Goal: Task Accomplishment & Management: Use online tool/utility

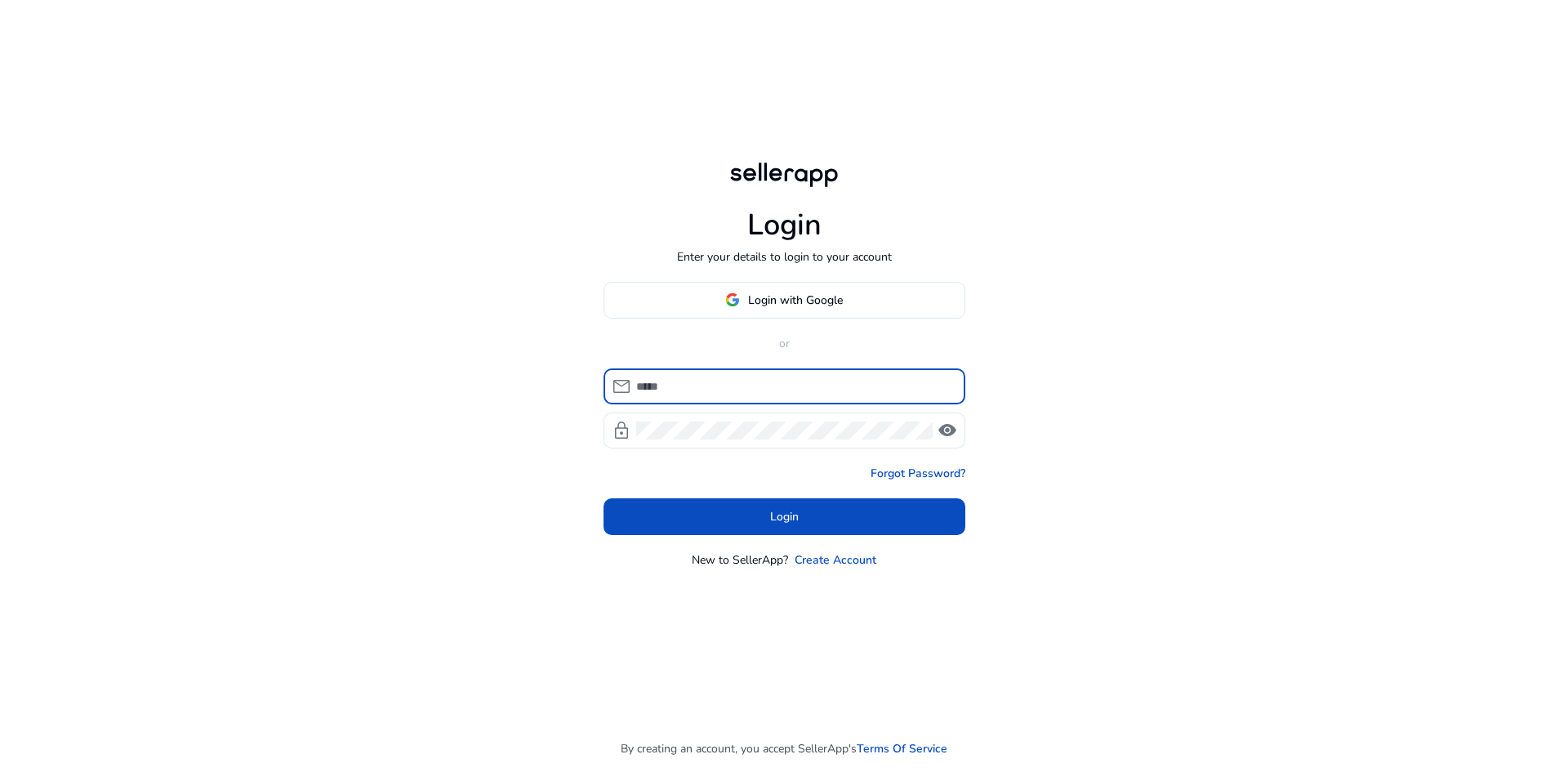
click at [724, 388] on input at bounding box center [794, 386] width 316 height 18
type input "**********"
drag, startPoint x: 730, startPoint y: 525, endPoint x: 706, endPoint y: 527, distance: 24.1
click at [706, 527] on span at bounding box center [784, 516] width 362 height 39
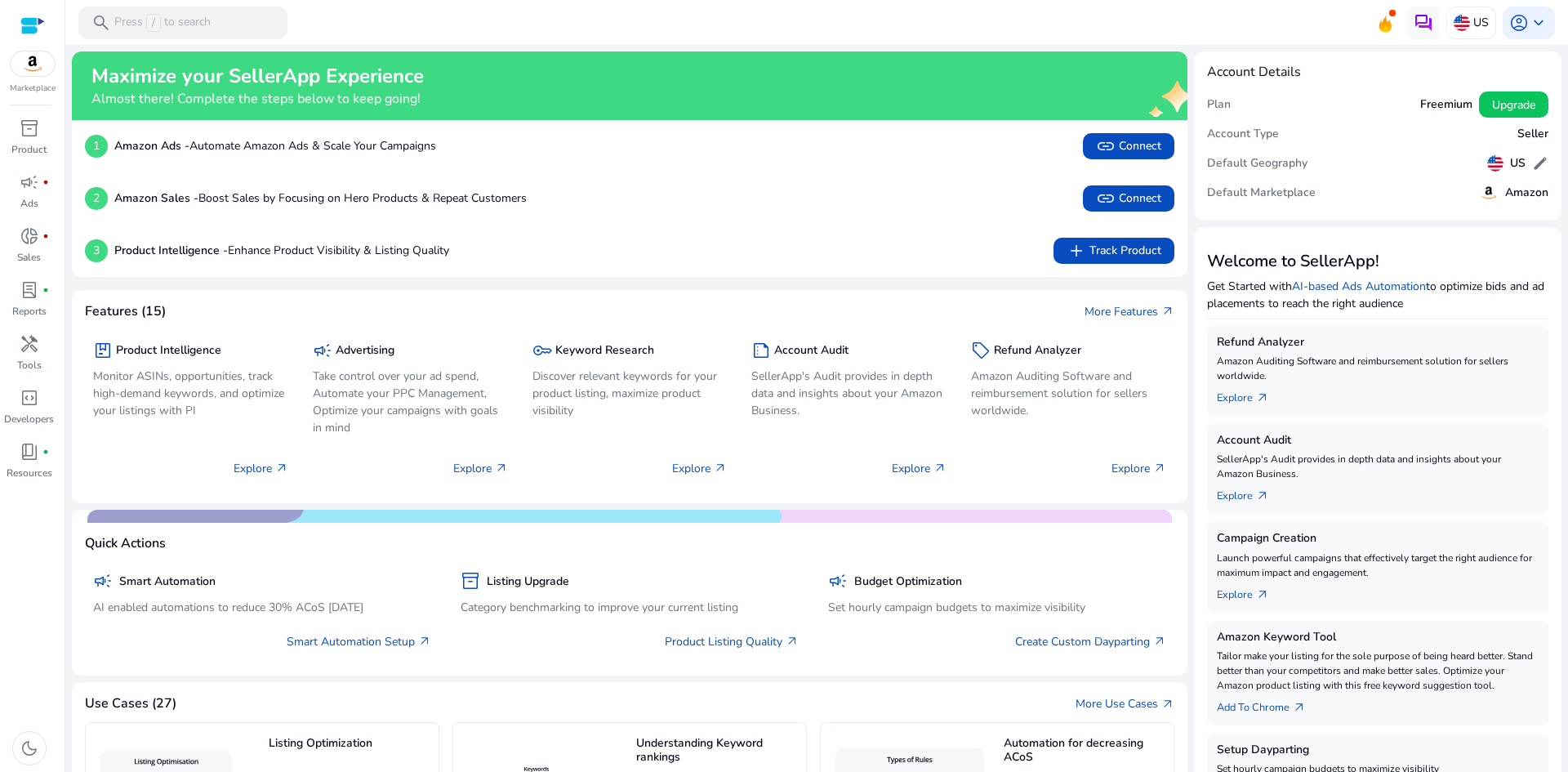
click at [1435, 104] on h5 "Freemium" at bounding box center [1446, 105] width 53 height 14
click at [987, 14] on mat-toolbar "search Press / to search US account_circle keyboard_arrow_down" at bounding box center [816, 22] width 1502 height 45
click at [1137, 141] on span "link Connect" at bounding box center [1128, 146] width 65 height 20
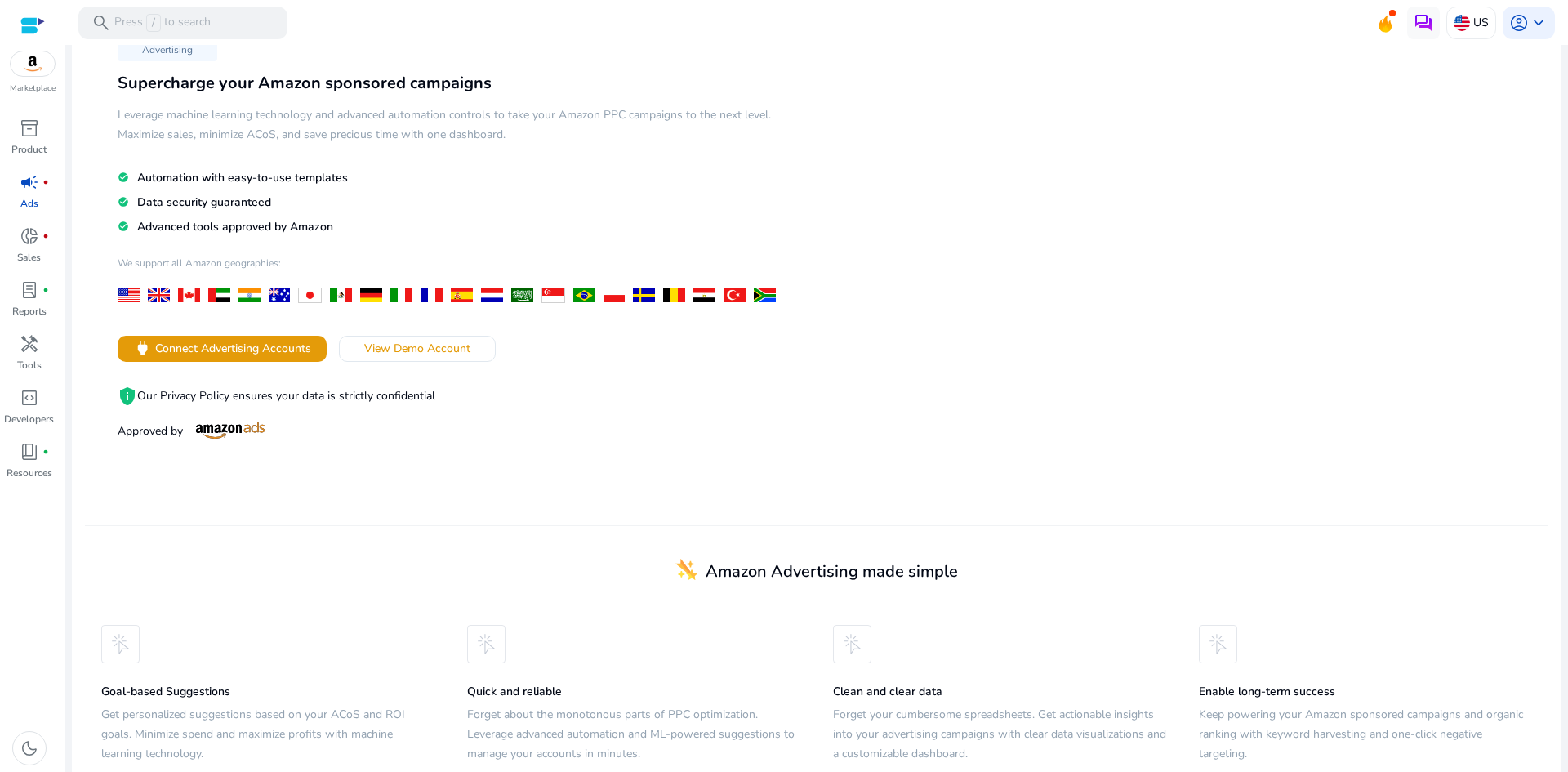
scroll to position [99, 0]
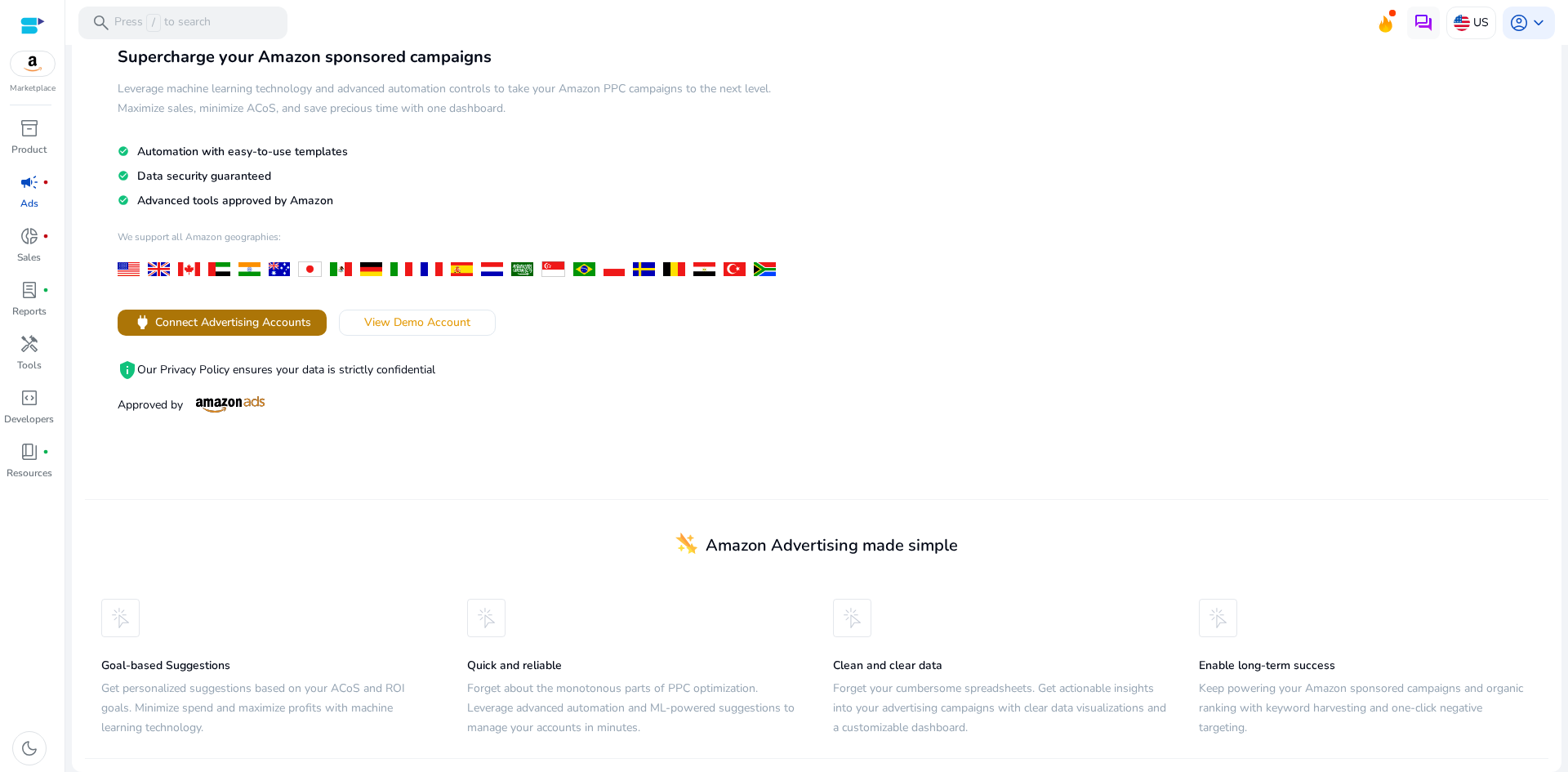
click at [297, 324] on span "Connect Advertising Accounts" at bounding box center [233, 322] width 156 height 17
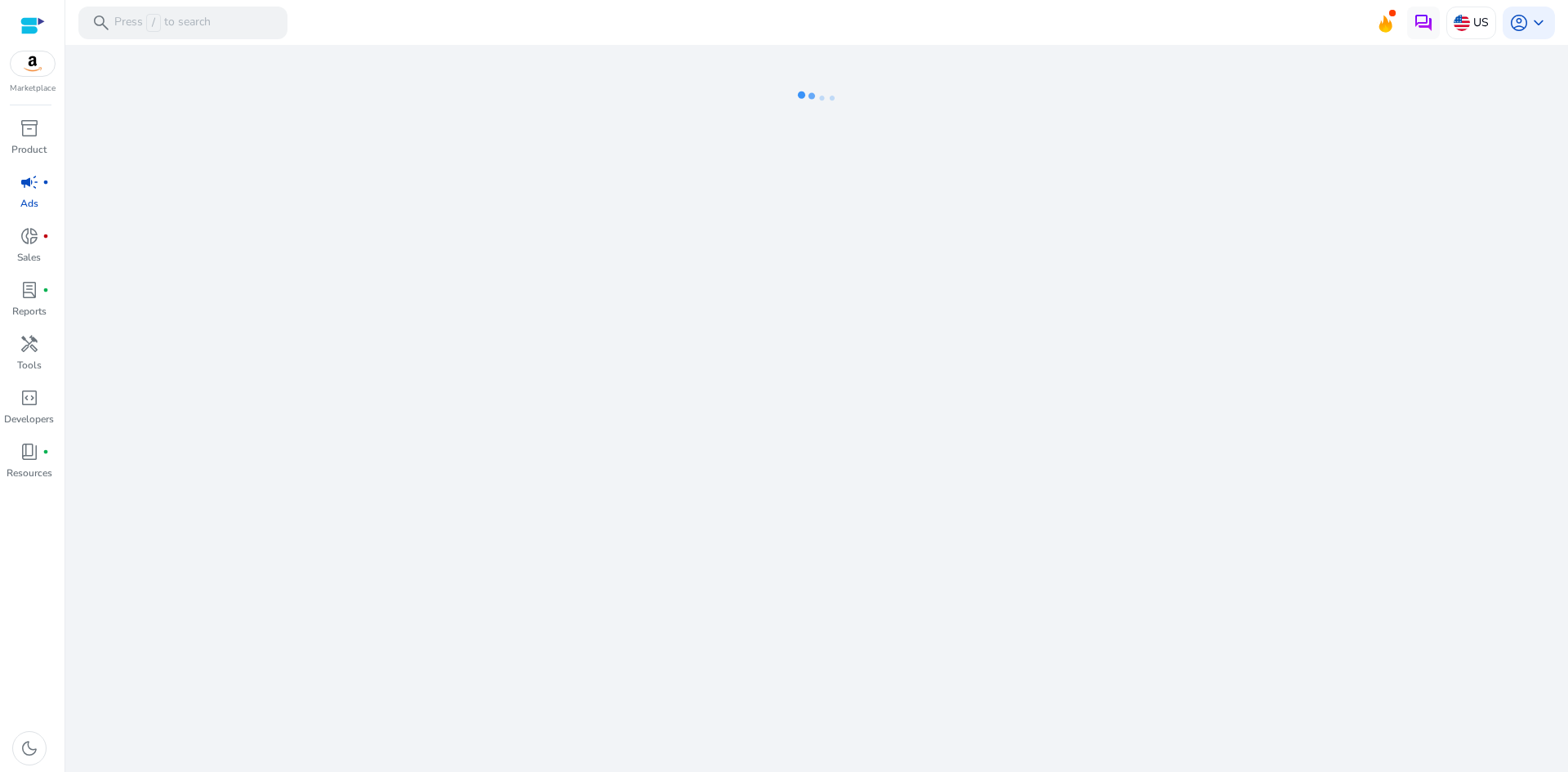
click at [35, 71] on img at bounding box center [32, 63] width 44 height 24
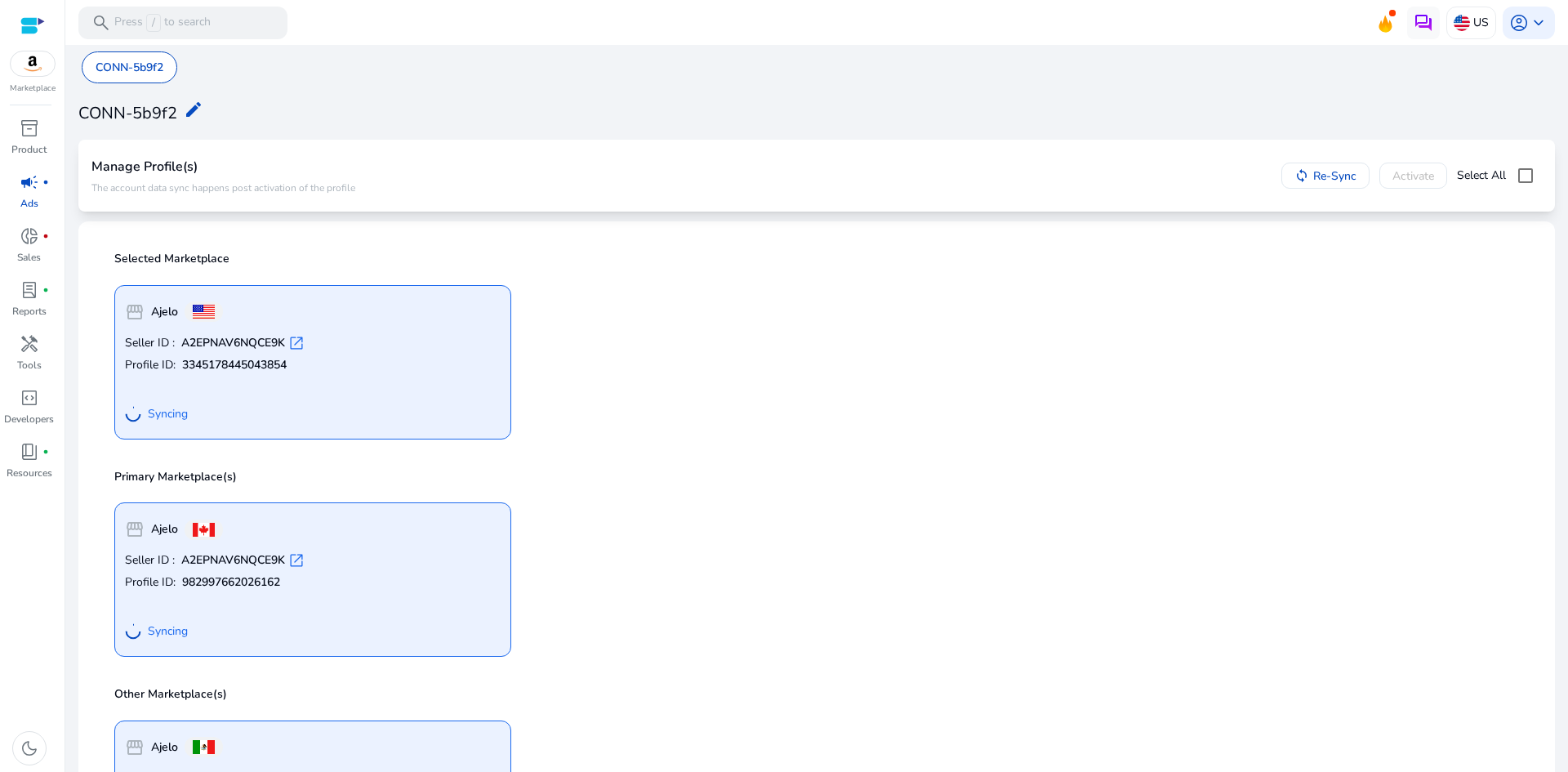
click at [1059, 314] on div "storefront Ajelo Seller ID : A2EPNAV6NQCE9K open_in_new Profile ID: 33451784450…" at bounding box center [816, 356] width 1424 height 168
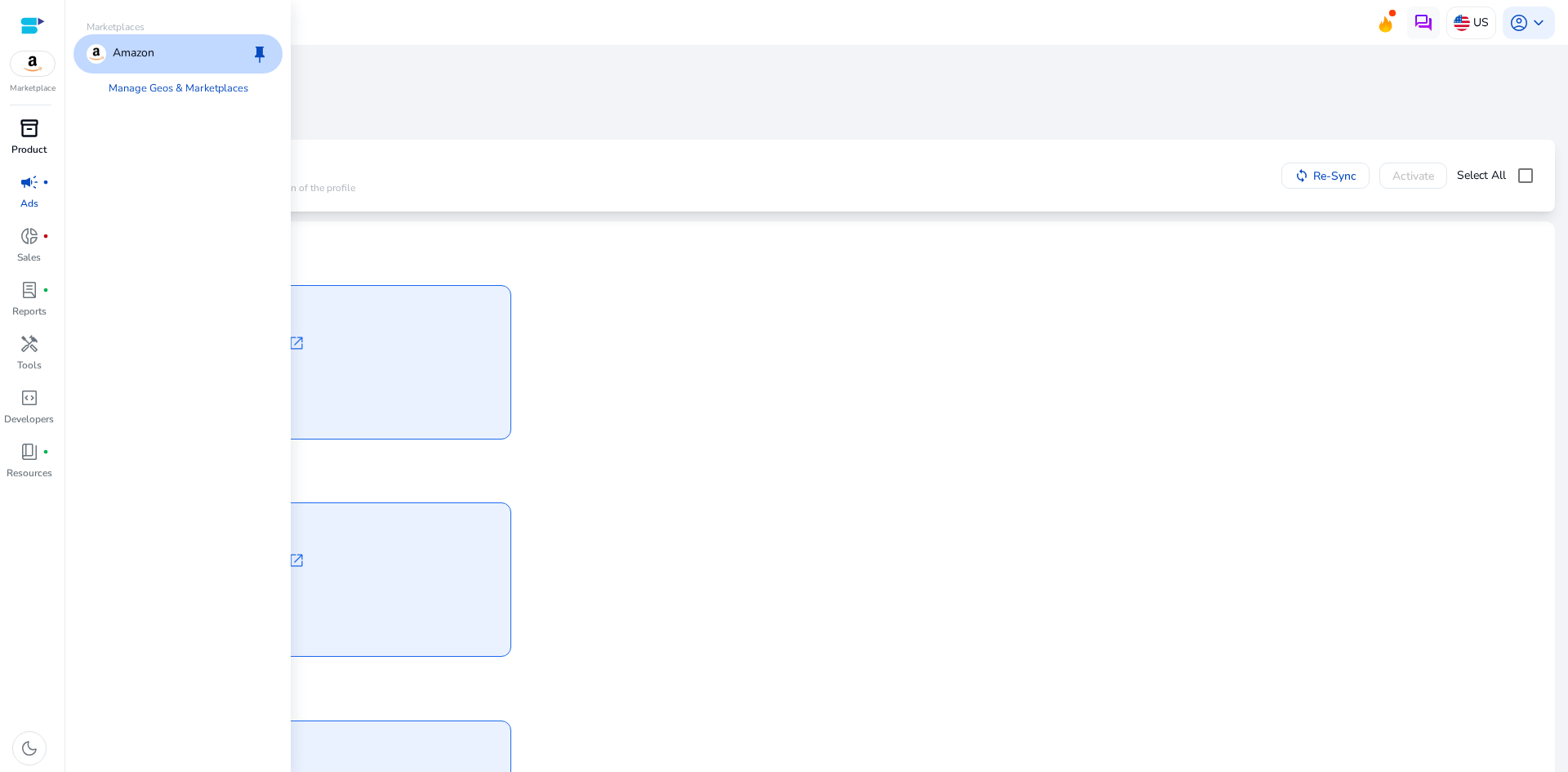
click at [41, 147] on p "Product" at bounding box center [29, 149] width 35 height 14
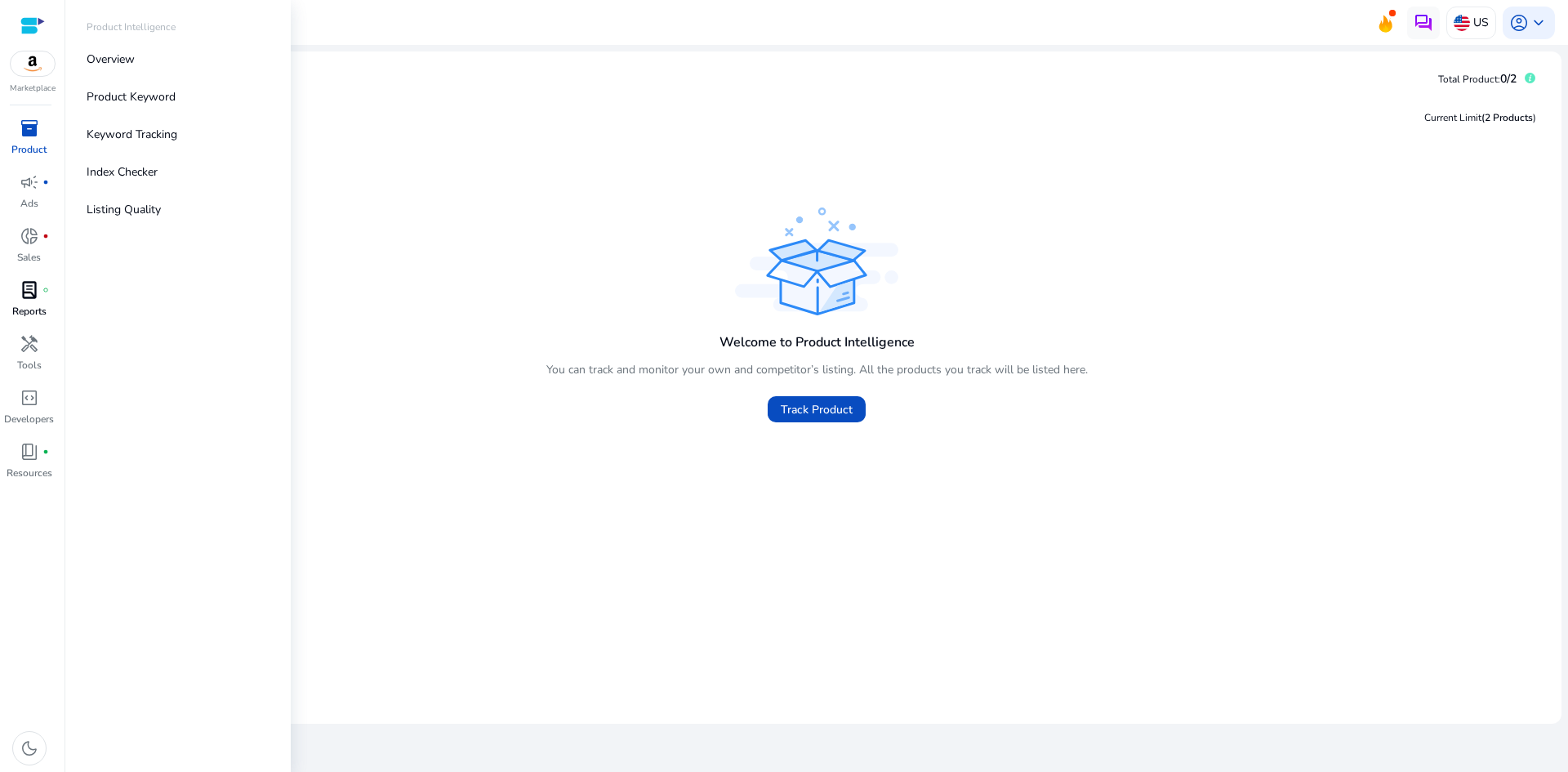
click at [34, 328] on link "lab_profile fiber_manual_record Reports" at bounding box center [29, 304] width 58 height 53
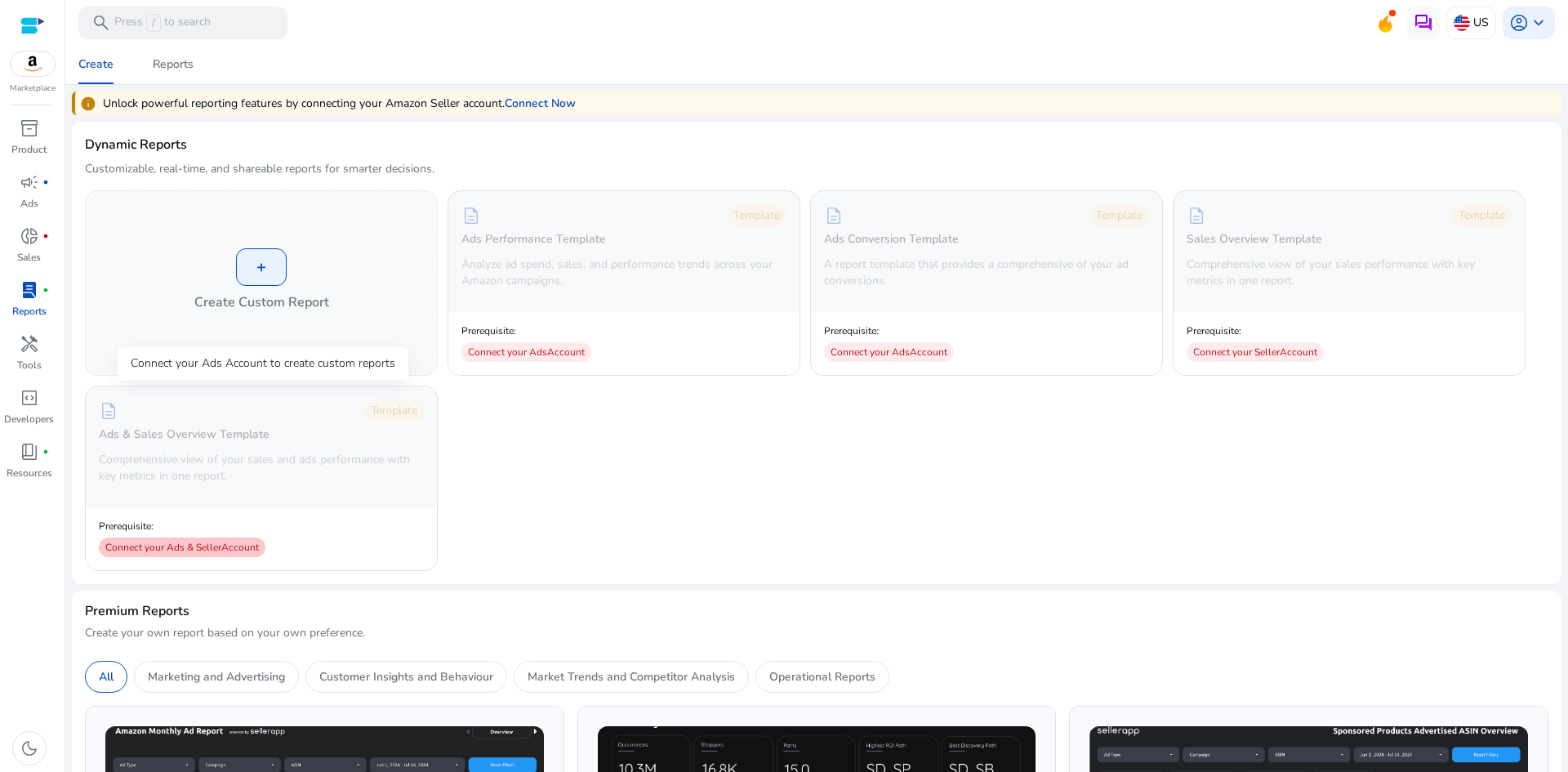
click at [193, 541] on div "Connect your Ads & Seller Account" at bounding box center [182, 547] width 167 height 20
